Goal: Book appointment/travel/reservation

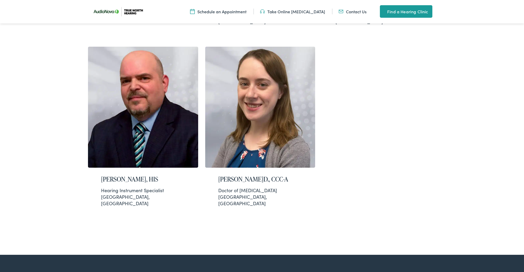
scroll to position [342, 0]
click at [238, 11] on link "Schedule an Appointment" at bounding box center [218, 12] width 56 height 6
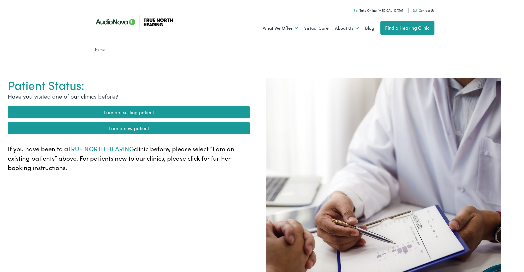
click at [135, 113] on link "I am an existing patient" at bounding box center [129, 112] width 242 height 12
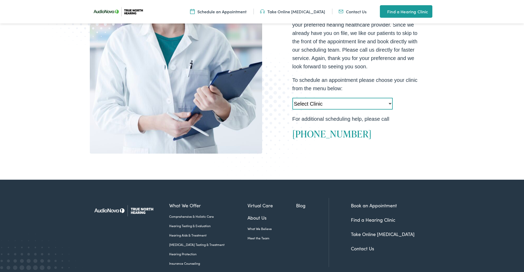
scroll to position [164, 0]
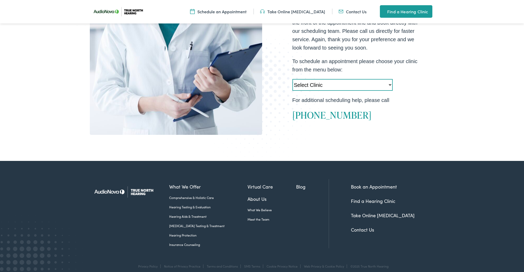
select select "https://truenorth.alpacaaudiology.com/locations/acton-ma/"
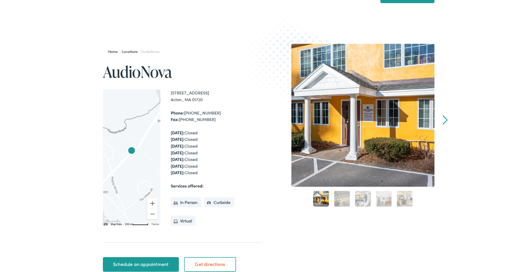
scroll to position [32, 0]
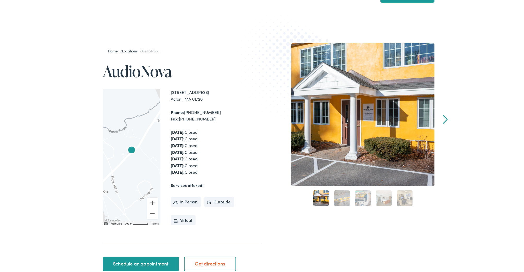
click at [196, 133] on div "Monday: Closed Tuesday: Closed Wednesday: Closed Thursday: Closed Friday: Close…" at bounding box center [216, 152] width 91 height 47
click at [190, 200] on li "In Person" at bounding box center [186, 202] width 31 height 10
click at [133, 50] on link "Locations" at bounding box center [131, 50] width 18 height 5
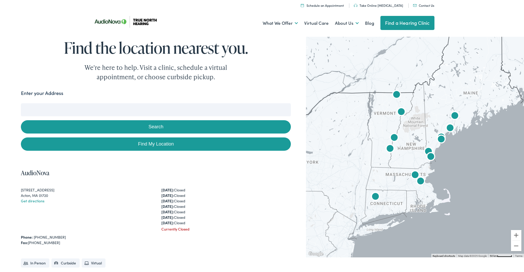
click at [415, 175] on img "AudioNova" at bounding box center [415, 175] width 13 height 13
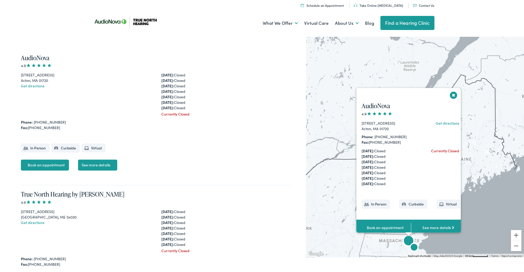
scroll to position [117, 0]
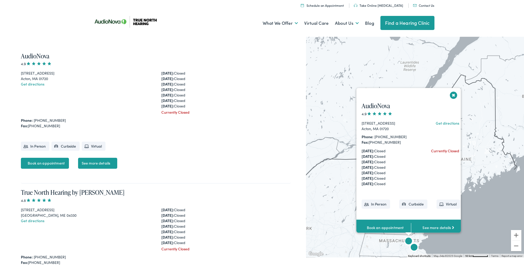
click at [454, 91] on button "Close" at bounding box center [453, 95] width 9 height 9
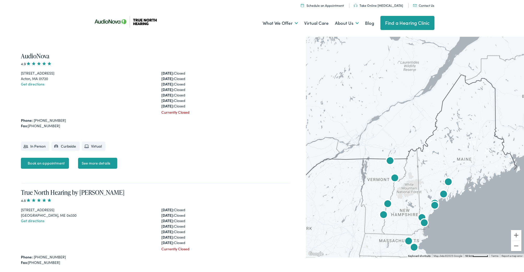
click at [383, 216] on img "AudioNova" at bounding box center [383, 215] width 13 height 13
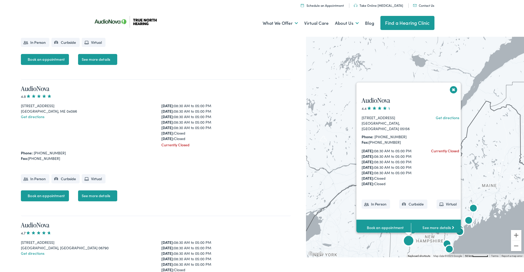
scroll to position [1529, 0]
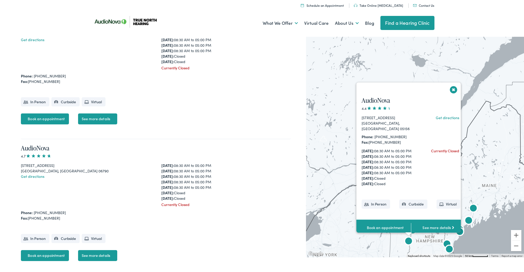
click at [453, 85] on button "Close" at bounding box center [453, 89] width 9 height 9
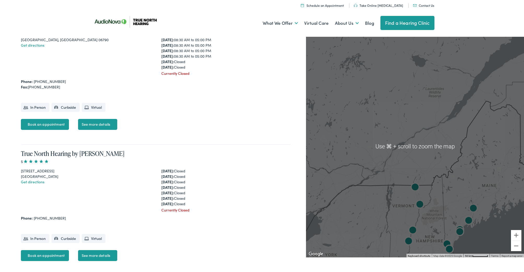
click at [447, 188] on div "To navigate, press the arrow keys." at bounding box center [415, 146] width 218 height 222
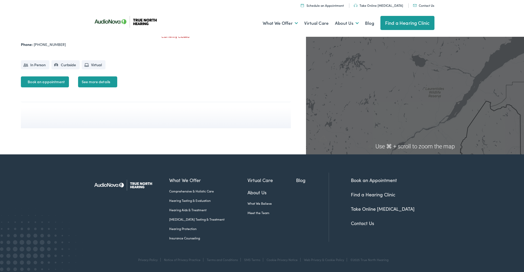
click at [409, 123] on div at bounding box center [415, 146] width 218 height 222
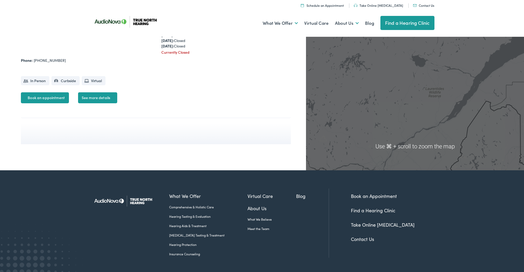
click at [410, 127] on div at bounding box center [415, 146] width 218 height 222
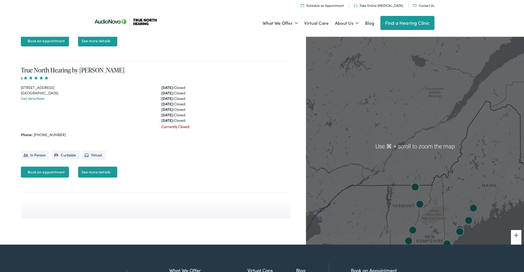
scroll to position [1747, 0]
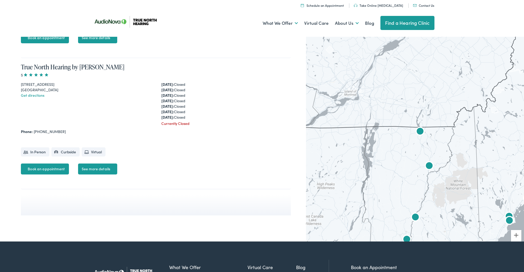
drag, startPoint x: 421, startPoint y: 182, endPoint x: 422, endPoint y: 73, distance: 109.1
click at [421, 62] on div at bounding box center [415, 146] width 218 height 222
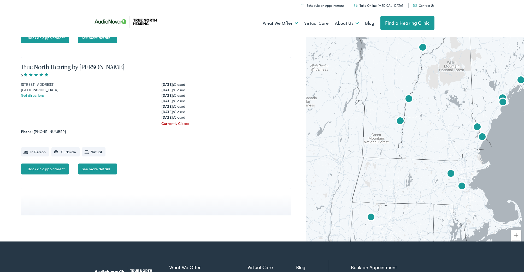
drag, startPoint x: 430, startPoint y: 193, endPoint x: 424, endPoint y: 79, distance: 113.8
click at [424, 78] on div at bounding box center [415, 146] width 218 height 222
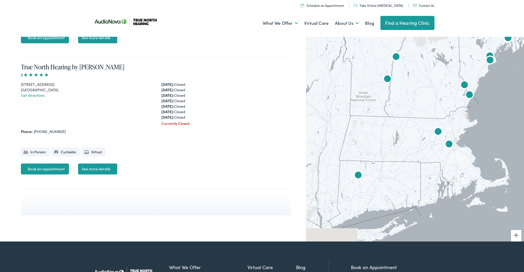
drag, startPoint x: 409, startPoint y: 117, endPoint x: 406, endPoint y: 115, distance: 3.2
click at [397, 104] on div at bounding box center [415, 146] width 218 height 222
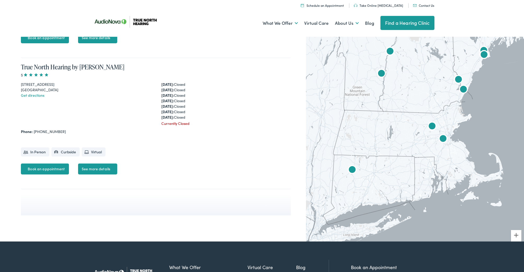
click at [444, 139] on img "AudioNova" at bounding box center [443, 139] width 13 height 13
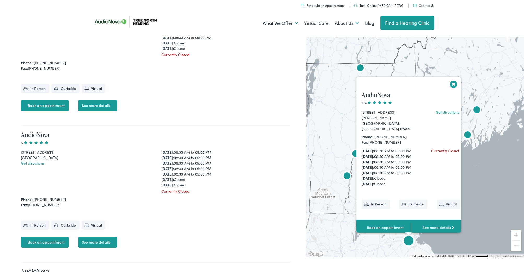
scroll to position [823, 0]
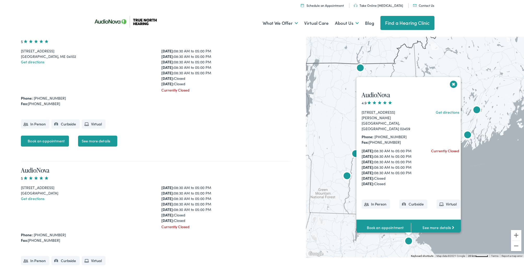
click at [454, 80] on button "Close" at bounding box center [453, 84] width 9 height 9
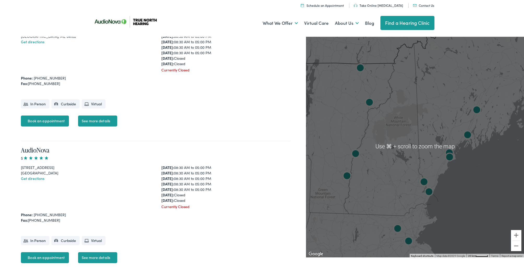
scroll to position [843, 0]
click at [398, 228] on img "AudioNova" at bounding box center [397, 229] width 13 height 13
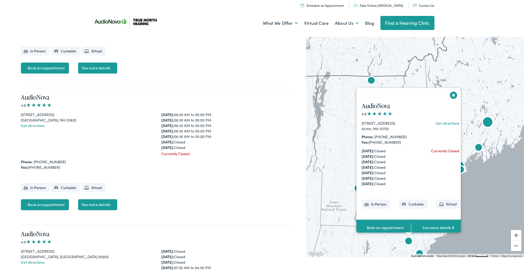
scroll to position [350, 0]
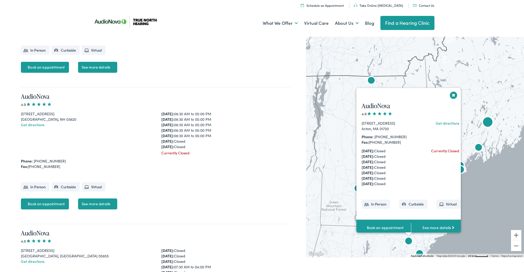
click at [93, 73] on link "See more details" at bounding box center [97, 67] width 39 height 11
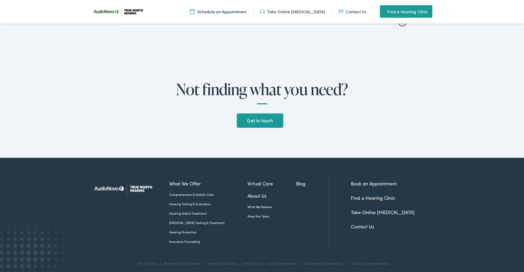
scroll to position [1107, 0]
click at [191, 211] on link "Hearing Aids & Treatment" at bounding box center [208, 213] width 79 height 5
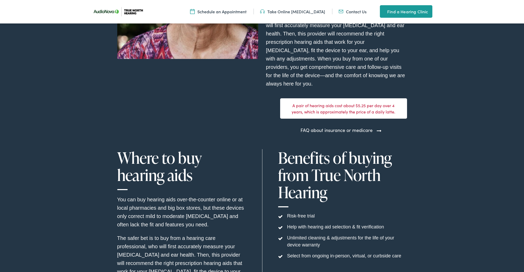
scroll to position [1591, 0]
